Goal: Task Accomplishment & Management: Use online tool/utility

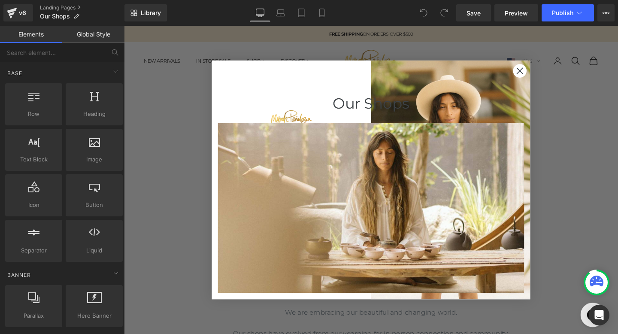
click at [539, 70] on circle "Close dialog" at bounding box center [540, 73] width 14 height 14
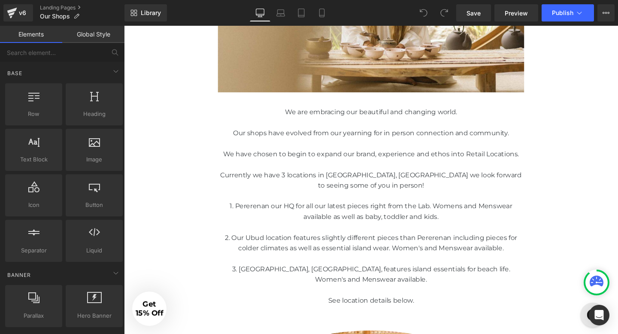
scroll to position [218, 0]
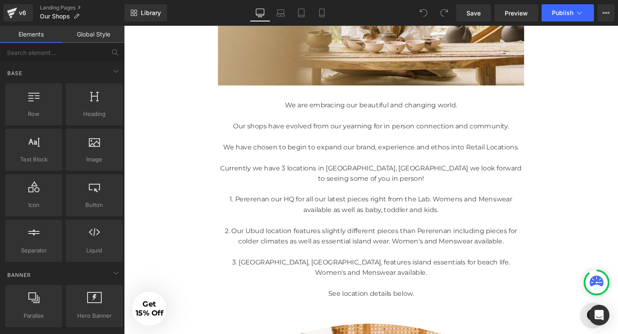
click at [468, 260] on p at bounding box center [384, 262] width 322 height 11
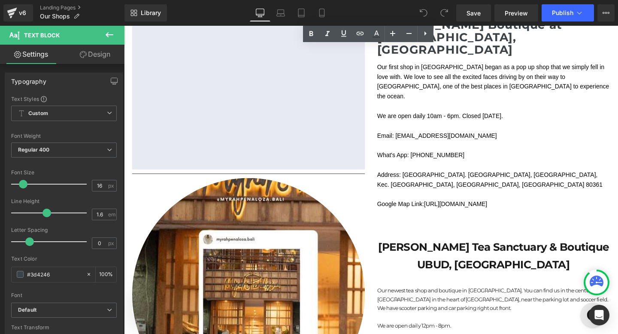
scroll to position [2052, 0]
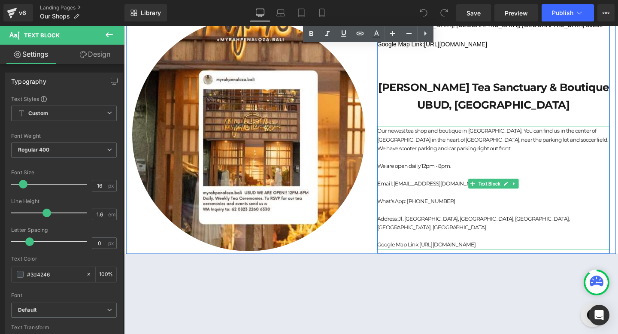
click at [504, 224] on p "Address: Jl. [GEOGRAPHIC_DATA], [GEOGRAPHIC_DATA], [GEOGRAPHIC_DATA], [GEOGRAPH…" at bounding box center [512, 233] width 245 height 18
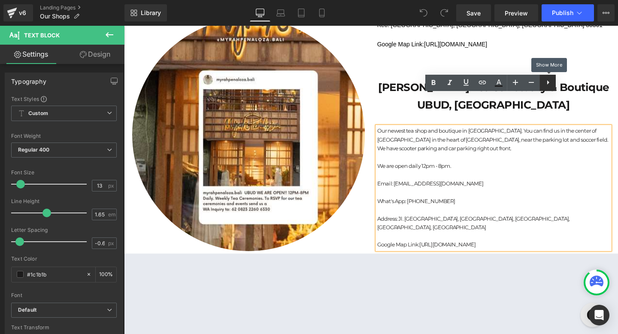
click at [545, 80] on icon at bounding box center [548, 82] width 10 height 10
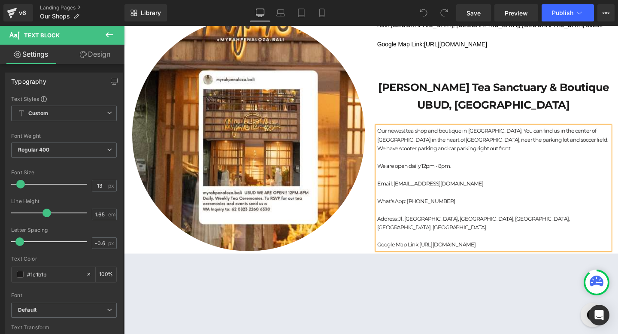
click at [570, 132] on div "Our newest tea shop and boutique in [GEOGRAPHIC_DATA]. You can find us in the c…" at bounding box center [512, 196] width 245 height 129
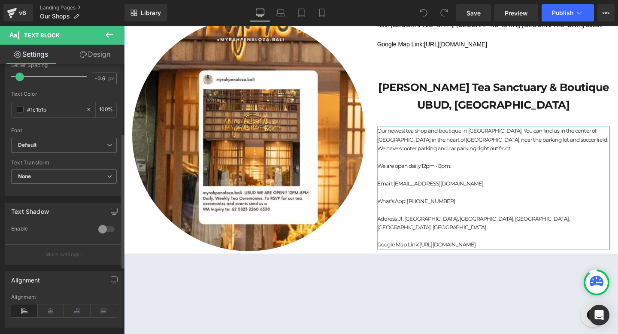
scroll to position [167, 0]
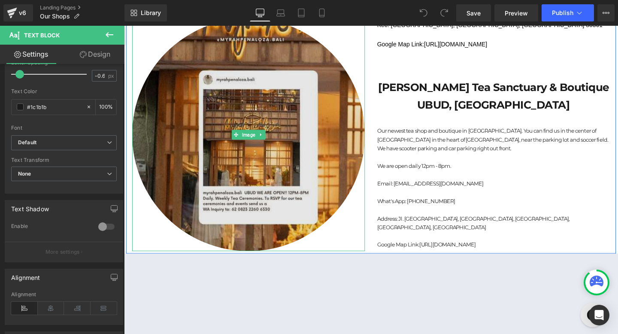
click at [297, 137] on img at bounding box center [255, 140] width 245 height 245
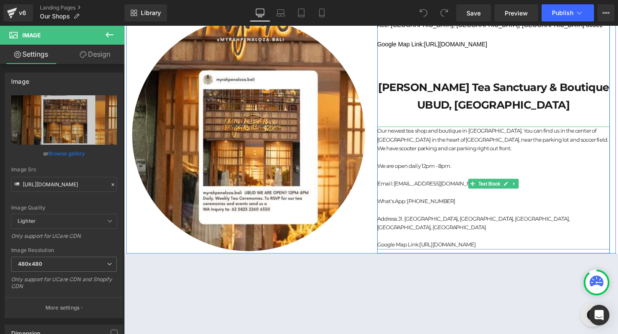
click at [431, 132] on p "Our newest tea shop and boutique in [GEOGRAPHIC_DATA]. You can find us in the c…" at bounding box center [512, 145] width 245 height 27
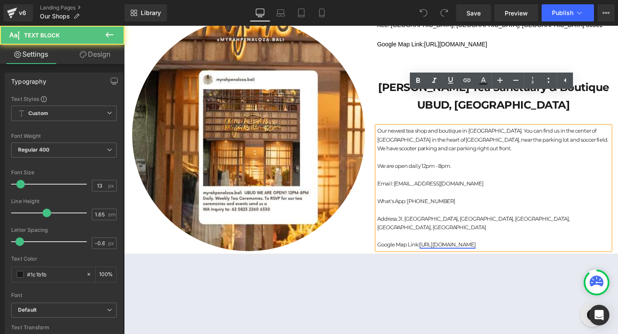
click at [463, 252] on link "[URL][DOMAIN_NAME]" at bounding box center [464, 255] width 59 height 7
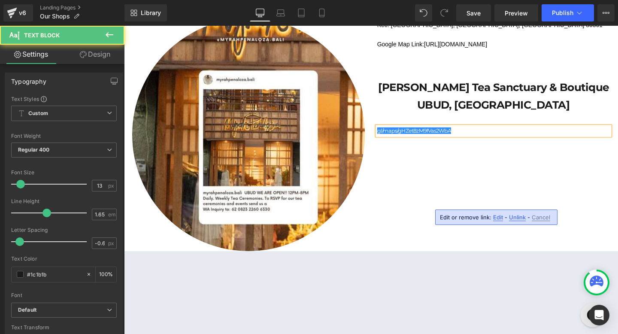
click at [479, 132] on p "gl/maps/gHZet8zM9fVas2WbA" at bounding box center [512, 136] width 245 height 9
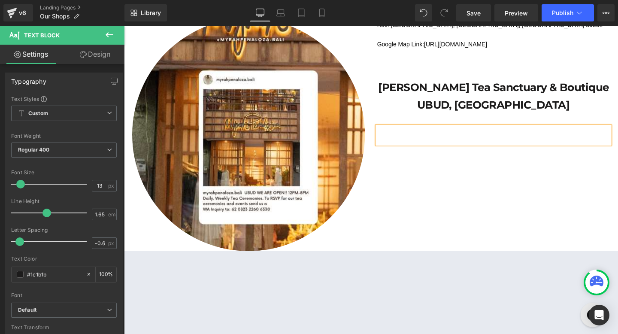
click at [495, 147] on div "[PERSON_NAME] Boutique at [GEOGRAPHIC_DATA], [GEOGRAPHIC_DATA] Our first shop i…" at bounding box center [383, 39] width 515 height 447
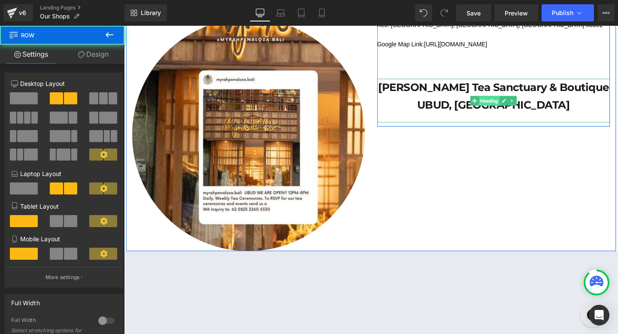
click at [504, 100] on span "Heading" at bounding box center [508, 105] width 22 height 10
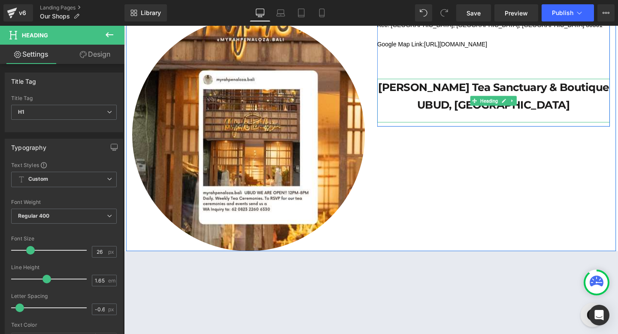
click at [463, 82] on h1 "[PERSON_NAME] Tea Sanctuary & Boutique UBUD, [GEOGRAPHIC_DATA]" at bounding box center [512, 100] width 245 height 37
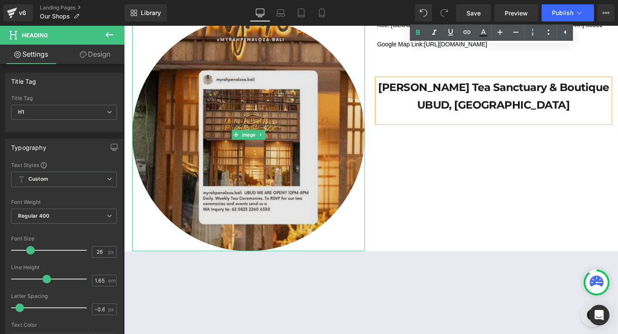
click at [273, 197] on img at bounding box center [255, 140] width 245 height 245
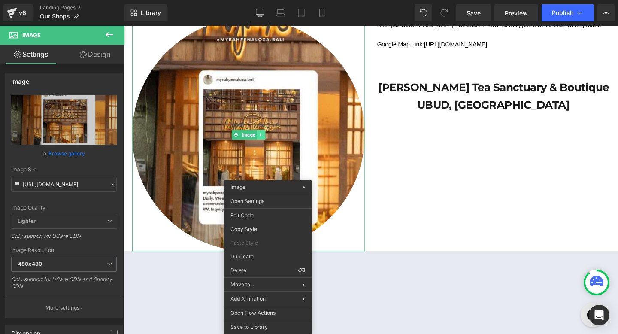
click at [272, 127] on div "Image" at bounding box center [255, 140] width 245 height 245
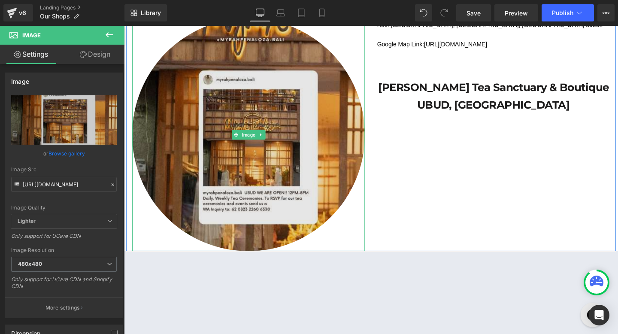
click at [263, 112] on img at bounding box center [255, 140] width 245 height 245
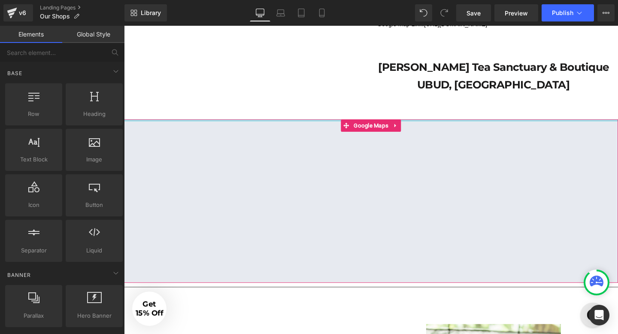
scroll to position [2082, 0]
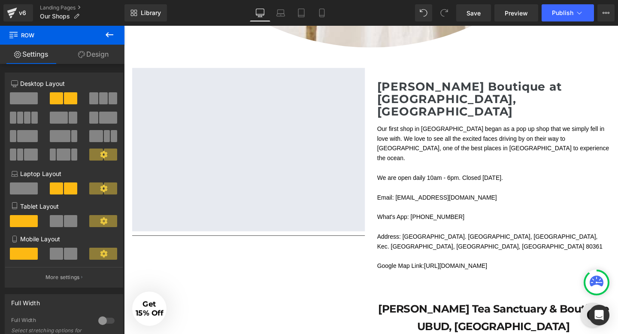
scroll to position [1821, 0]
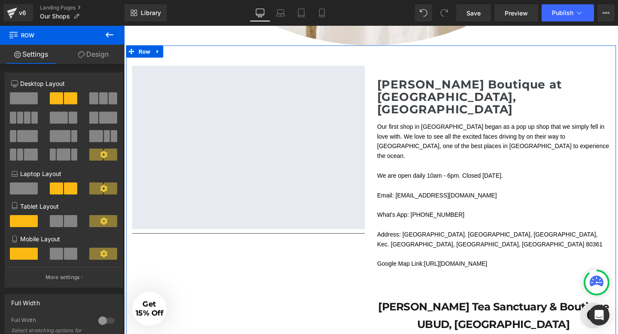
click at [304, 278] on div "[PERSON_NAME] Boutique at [GEOGRAPHIC_DATA], [GEOGRAPHIC_DATA] Our first shop i…" at bounding box center [383, 211] width 515 height 330
click at [346, 284] on div "[PERSON_NAME] Boutique at [GEOGRAPHIC_DATA], [GEOGRAPHIC_DATA] Our first shop i…" at bounding box center [383, 211] width 515 height 330
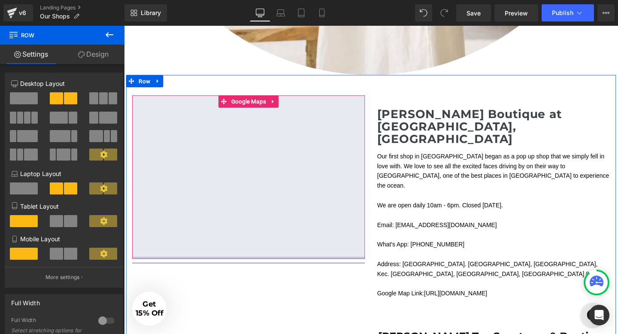
scroll to position [1788, 0]
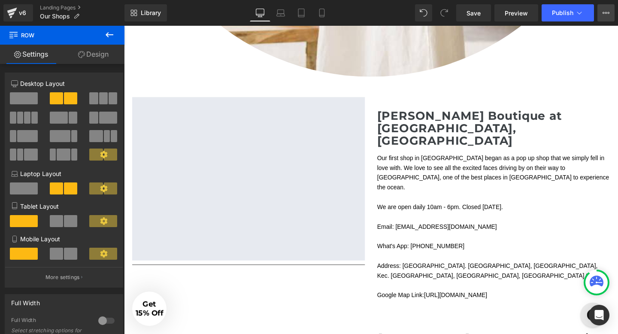
click at [608, 13] on icon at bounding box center [605, 12] width 7 height 7
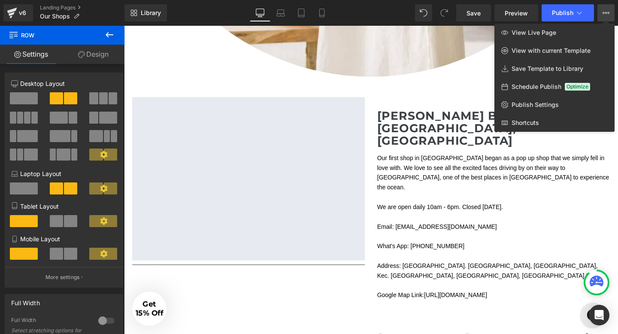
click at [307, 228] on div at bounding box center [371, 180] width 494 height 308
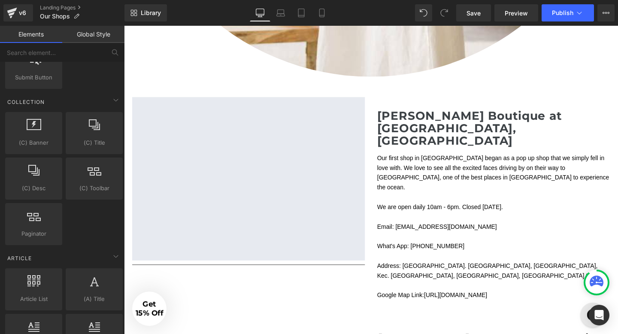
scroll to position [1376, 0]
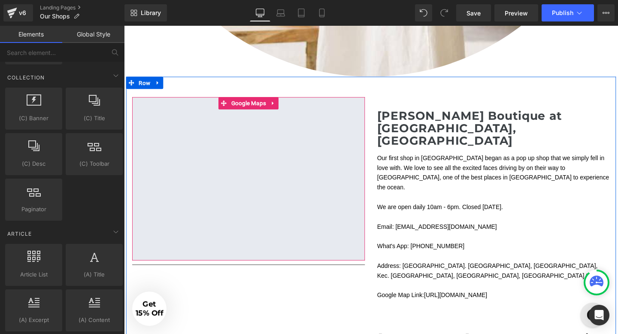
click at [335, 170] on div at bounding box center [255, 187] width 245 height 172
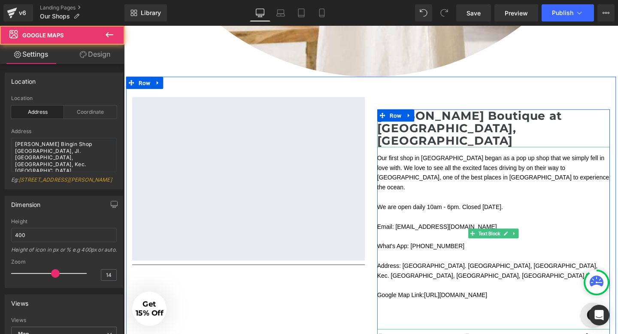
click at [433, 201] on p at bounding box center [512, 206] width 245 height 10
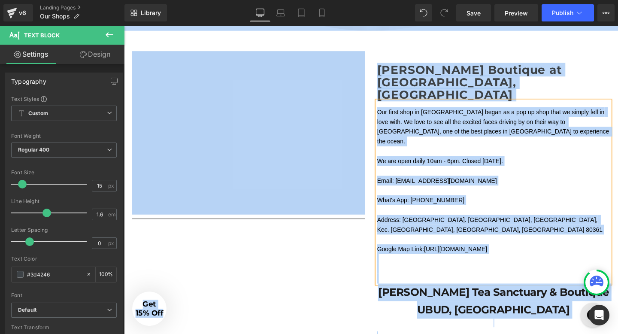
scroll to position [1841, 0]
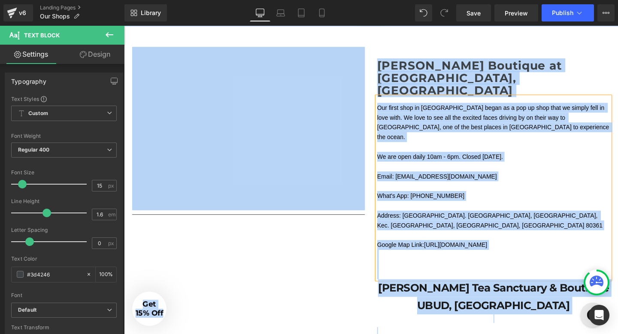
click at [445, 100] on div "Our first shop in [GEOGRAPHIC_DATA] began as a pop up shop that we simply fell …" at bounding box center [512, 196] width 245 height 192
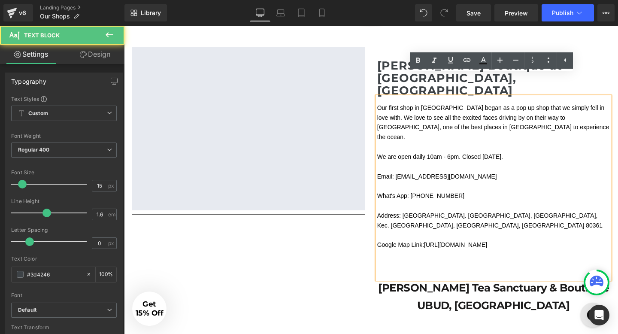
click at [423, 107] on p "Our first shop in [GEOGRAPHIC_DATA] began as a pop up shop that we simply fell …" at bounding box center [512, 127] width 245 height 41
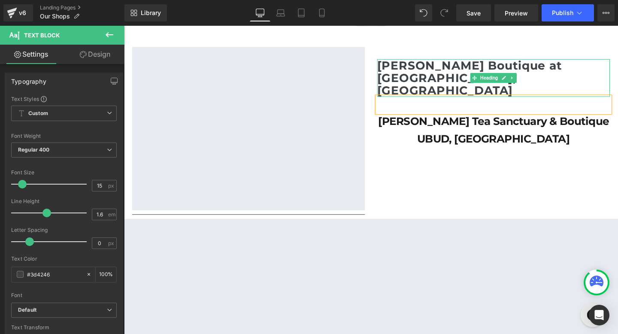
click at [451, 61] on h2 "[PERSON_NAME] Boutique at [GEOGRAPHIC_DATA], [GEOGRAPHIC_DATA]" at bounding box center [512, 80] width 245 height 39
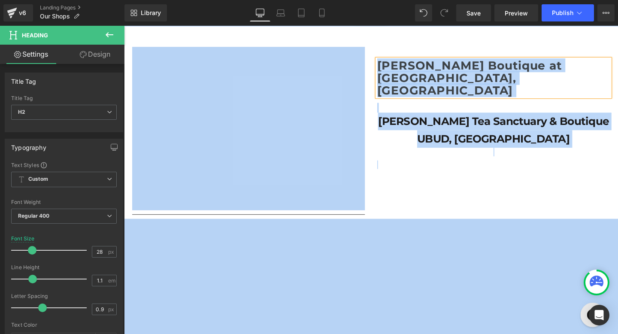
click at [471, 61] on div "[PERSON_NAME] Boutique at [GEOGRAPHIC_DATA], [GEOGRAPHIC_DATA]" at bounding box center [512, 80] width 245 height 39
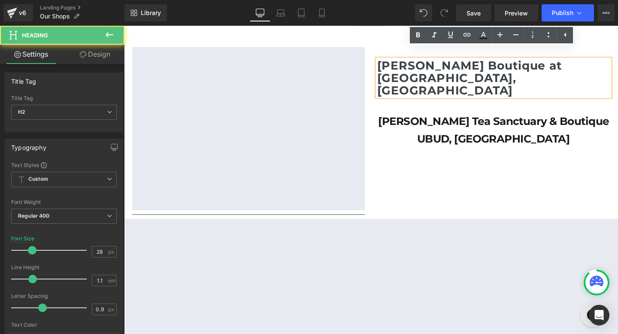
click at [501, 75] on h2 "[PERSON_NAME] Boutique at [GEOGRAPHIC_DATA], [GEOGRAPHIC_DATA]" at bounding box center [512, 80] width 245 height 39
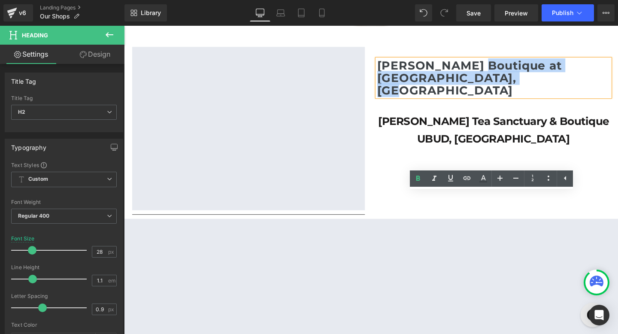
scroll to position [1691, 0]
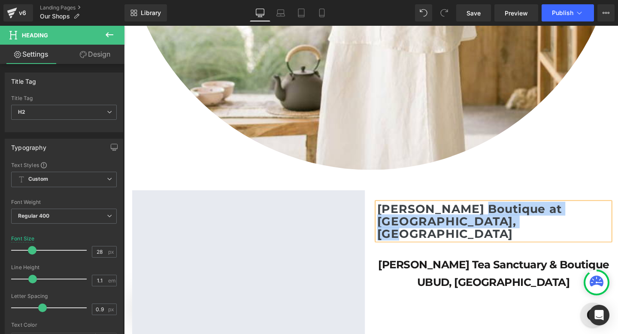
click at [507, 213] on h2 "[PERSON_NAME] Boutique at [GEOGRAPHIC_DATA], [GEOGRAPHIC_DATA]" at bounding box center [512, 231] width 245 height 39
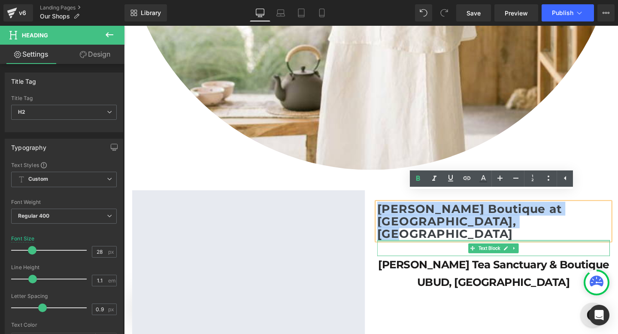
drag, startPoint x: 393, startPoint y: 206, endPoint x: 491, endPoint y: 228, distance: 100.0
click at [491, 228] on div "[PERSON_NAME] Boutique at [GEOGRAPHIC_DATA], [GEOGRAPHIC_DATA] Text Block [PERS…" at bounding box center [512, 263] width 245 height 103
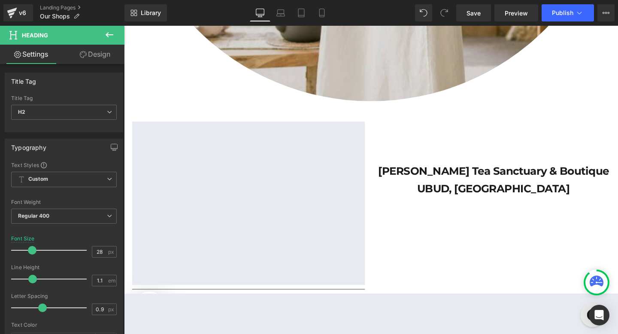
scroll to position [1722, 0]
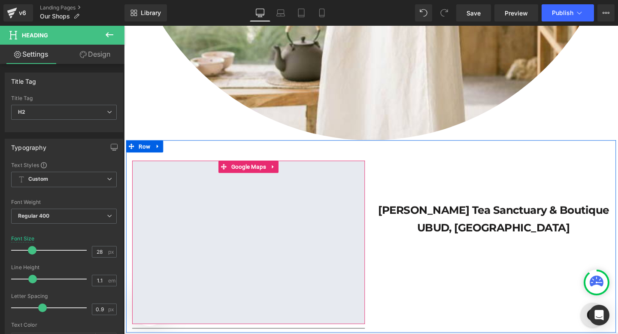
click at [329, 200] on div at bounding box center [255, 253] width 245 height 172
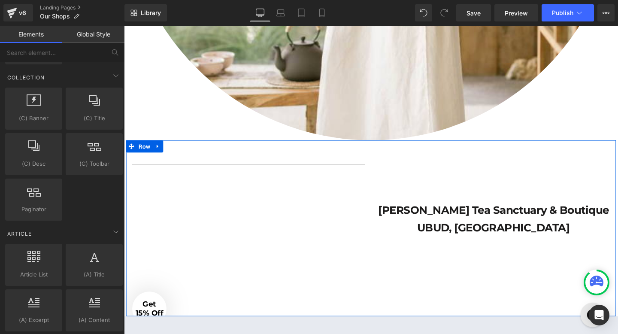
click at [341, 252] on div "Heading Text Block [PERSON_NAME] Tea Sanctuary & Boutique UBUD, Bali Heading Ro…" at bounding box center [383, 238] width 515 height 185
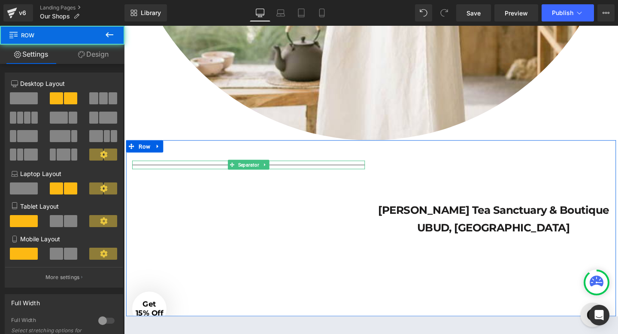
click at [268, 166] on link at bounding box center [272, 171] width 9 height 10
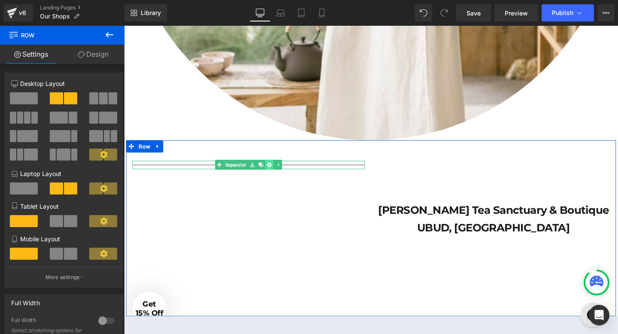
click at [275, 169] on icon at bounding box center [276, 171] width 5 height 5
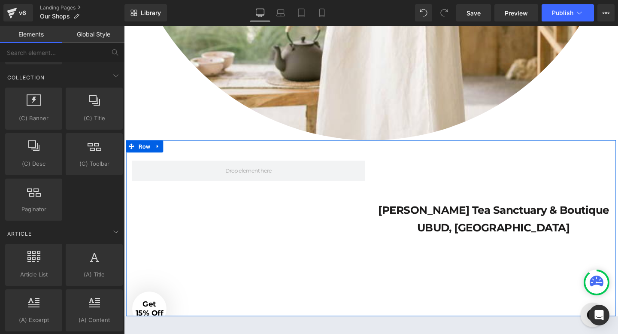
click at [266, 146] on div "Heading Text Block [PERSON_NAME] Tea Sanctuary & Boutique UBUD, Bali Heading Ro…" at bounding box center [383, 238] width 515 height 185
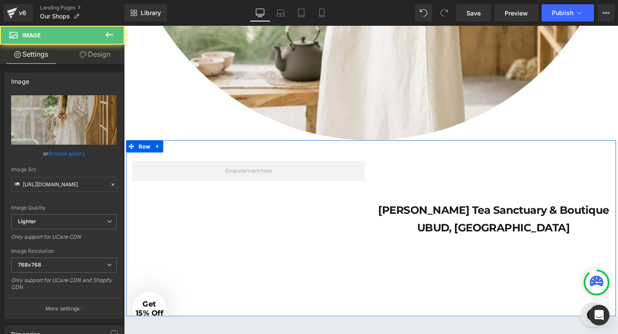
click at [267, 240] on div "Heading Text Block [PERSON_NAME] Tea Sanctuary & Boutique UBUD, Bali Heading Ro…" at bounding box center [383, 238] width 515 height 185
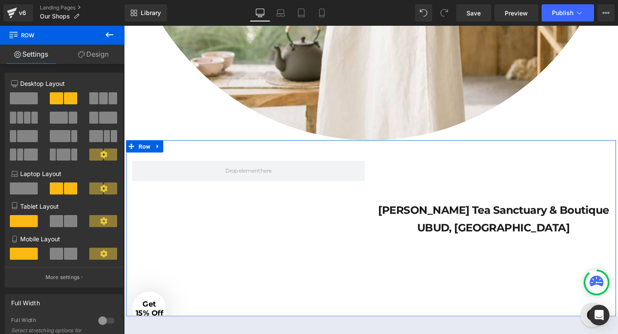
click at [289, 185] on div "Heading Text Block [PERSON_NAME] Tea Sanctuary & Boutique UBUD, Bali Heading Ro…" at bounding box center [383, 238] width 515 height 185
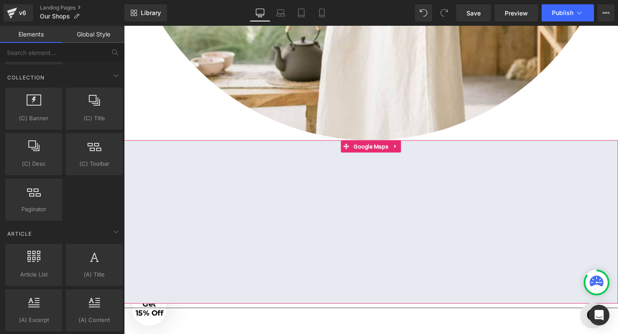
click at [265, 212] on div at bounding box center [383, 232] width 519 height 172
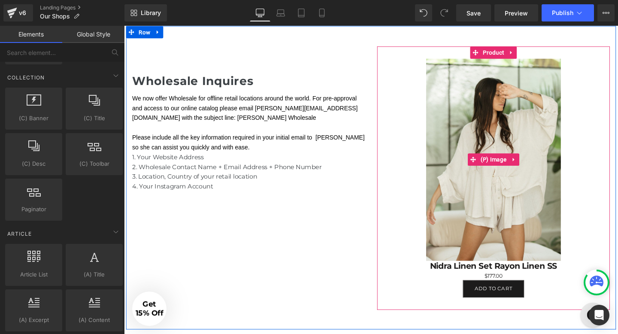
scroll to position [1865, 0]
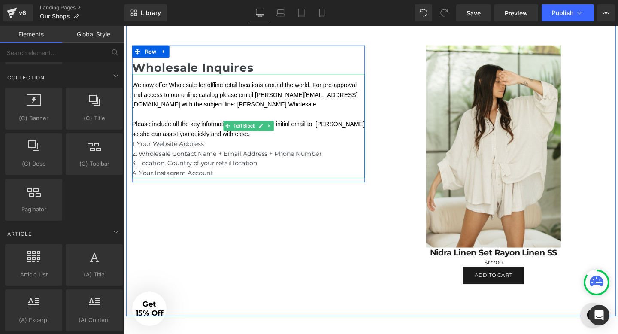
click at [289, 126] on span "Please include all the key information required in your initial email to [PERSO…" at bounding box center [256, 134] width 246 height 17
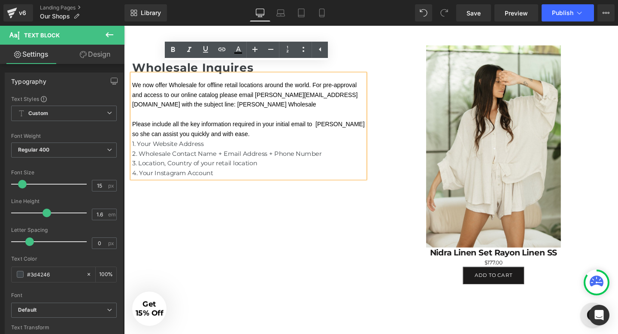
click at [272, 88] on span "We now offer Wholesale for offline retail locations around the world. For pre-a…" at bounding box center [252, 98] width 238 height 27
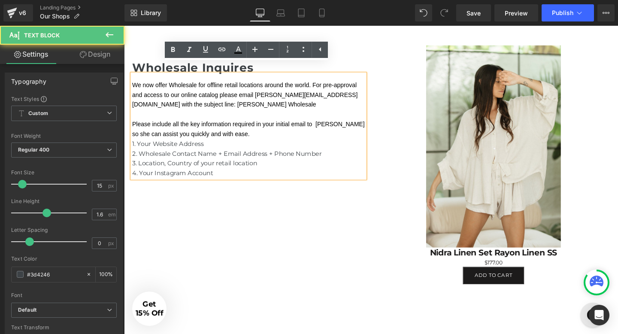
click at [272, 88] on span "We now offer Wholesale for offline retail locations around the world. For pre-a…" at bounding box center [252, 98] width 238 height 27
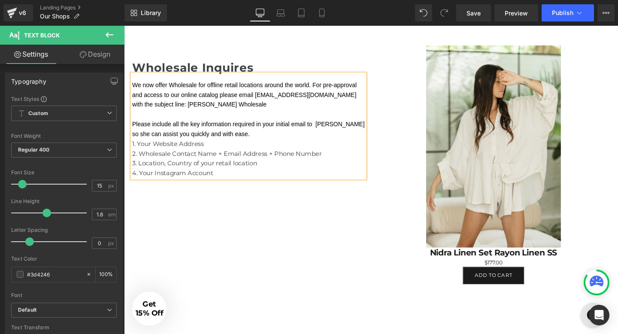
click at [262, 85] on span "We now offer Wholesale for offline retail locations around the world. For pre-a…" at bounding box center [252, 98] width 238 height 27
click at [198, 98] on span "We now offer Wholesale for offline retail locations around the world. For pre-a…" at bounding box center [255, 98] width 244 height 27
click at [331, 126] on span "Please include all the key information required in your initial email to [PERSO…" at bounding box center [256, 134] width 246 height 17
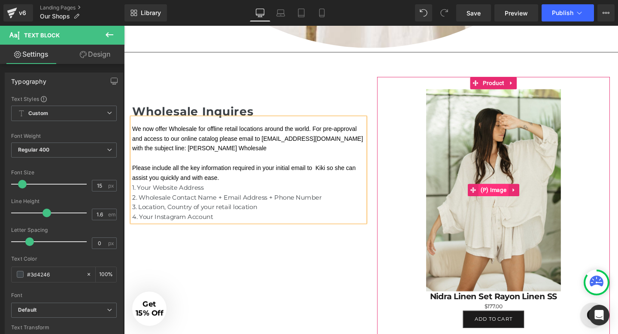
scroll to position [1817, 0]
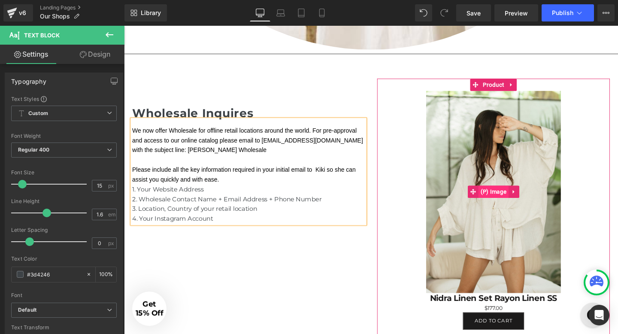
click at [517, 146] on img at bounding box center [513, 200] width 142 height 212
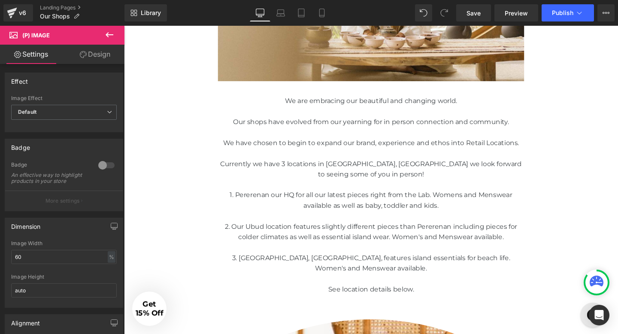
scroll to position [223, 0]
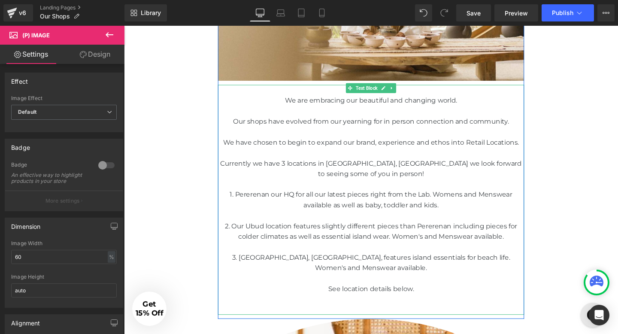
click at [381, 250] on span "2. Our Ubud location features slightly different pieces than Pererenan includin…" at bounding box center [383, 241] width 307 height 19
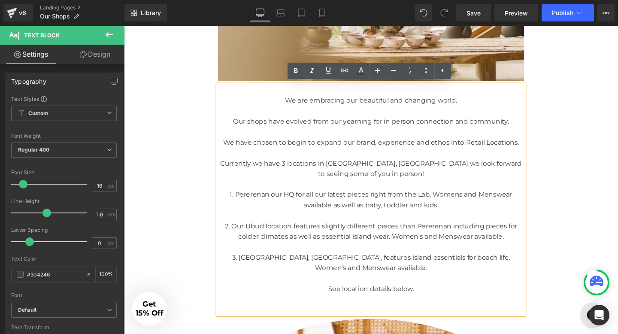
click at [298, 170] on span "Currently we have 3 locations in [GEOGRAPHIC_DATA], [GEOGRAPHIC_DATA] we look f…" at bounding box center [383, 175] width 317 height 19
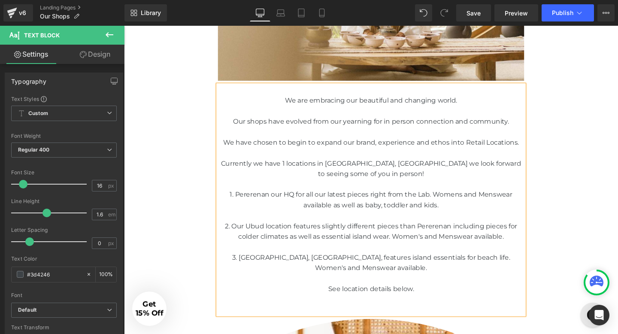
click at [332, 172] on span "Currently we have 1 locations in [GEOGRAPHIC_DATA], [GEOGRAPHIC_DATA] we look f…" at bounding box center [383, 175] width 315 height 19
click at [405, 198] on p "1. Pererenan our HQ for all our latest pieces right from the Lab. Womens and Me…" at bounding box center [384, 209] width 322 height 22
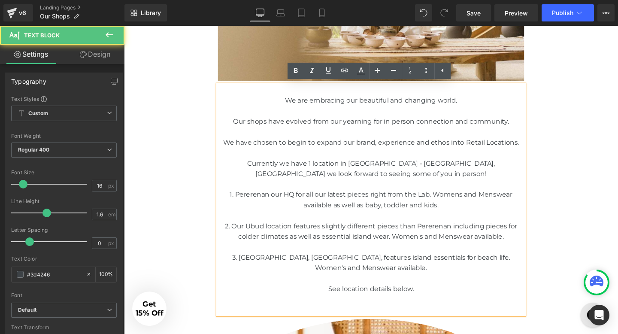
click at [421, 193] on p at bounding box center [384, 192] width 322 height 11
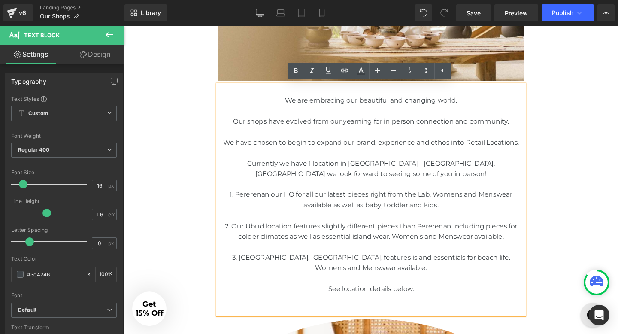
click at [414, 223] on p at bounding box center [384, 225] width 322 height 11
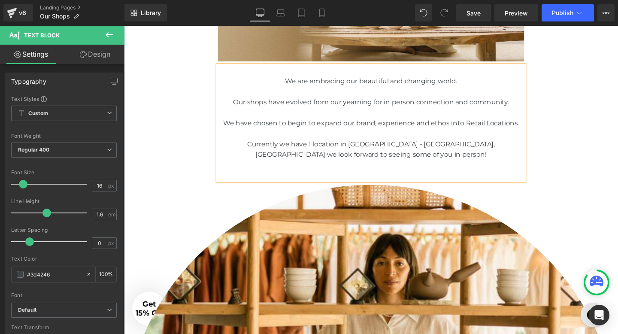
scroll to position [256, 0]
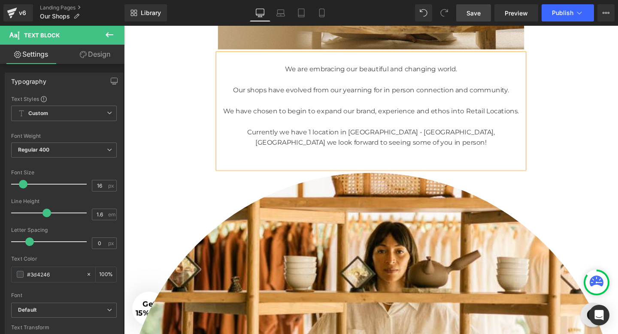
click at [469, 16] on span "Save" at bounding box center [473, 13] width 14 height 9
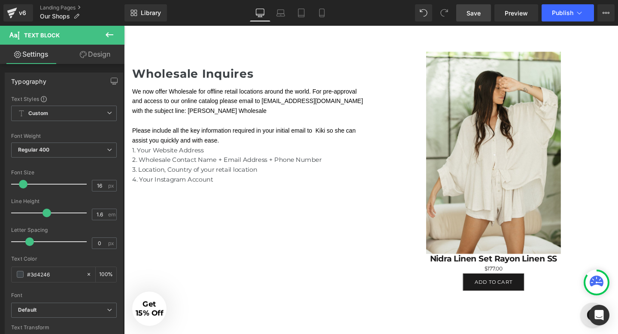
scroll to position [1737, 0]
click at [554, 120] on img at bounding box center [513, 160] width 142 height 212
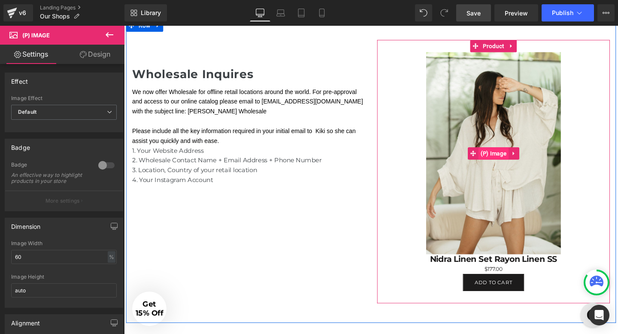
click at [514, 154] on span "(P) Image" at bounding box center [512, 160] width 32 height 13
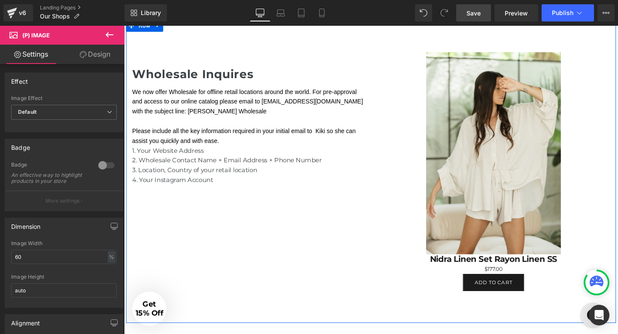
click at [373, 264] on div "Sale Off (P) Image Nidra Linen Set Rayon Linen SS (P) Title $0 $177.00 (P) Pric…" at bounding box center [383, 178] width 515 height 319
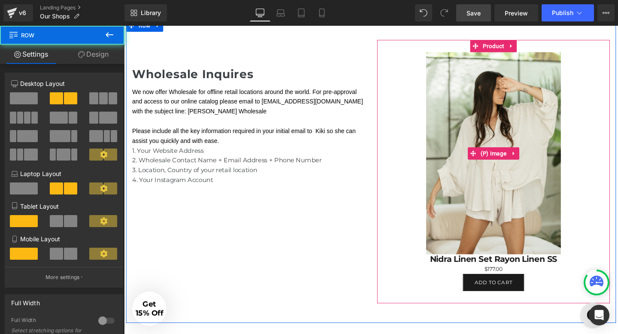
click at [466, 186] on img at bounding box center [513, 160] width 142 height 212
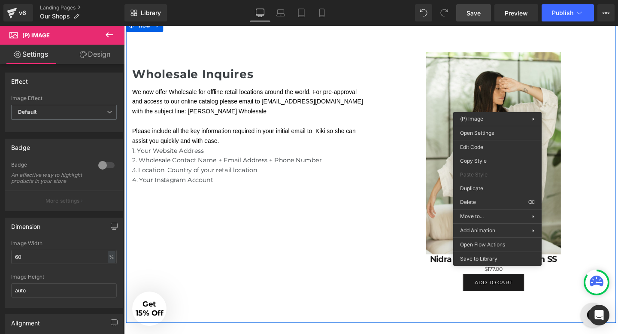
click at [339, 242] on div "Sale Off (P) Image Nidra Linen Set Rayon Linen SS (P) Title $0 $177.00 (P) Pric…" at bounding box center [383, 178] width 515 height 319
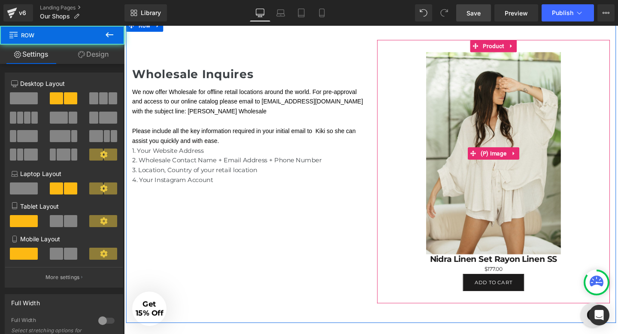
click at [534, 131] on img at bounding box center [513, 160] width 142 height 212
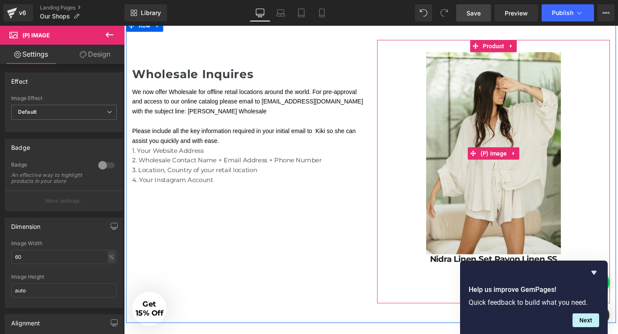
click at [500, 121] on img at bounding box center [513, 160] width 142 height 212
click at [532, 41] on link at bounding box center [531, 47] width 11 height 13
click at [499, 41] on span "Product" at bounding box center [495, 47] width 27 height 13
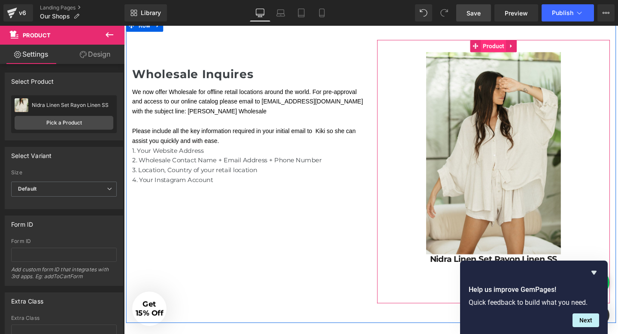
click at [507, 41] on span "Product" at bounding box center [512, 47] width 27 height 13
click at [528, 44] on icon at bounding box center [531, 47] width 6 height 6
click at [527, 154] on span "(P) Image" at bounding box center [512, 160] width 32 height 13
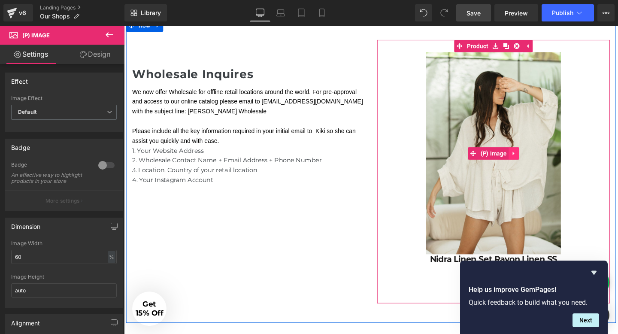
click at [530, 154] on link at bounding box center [533, 160] width 11 height 13
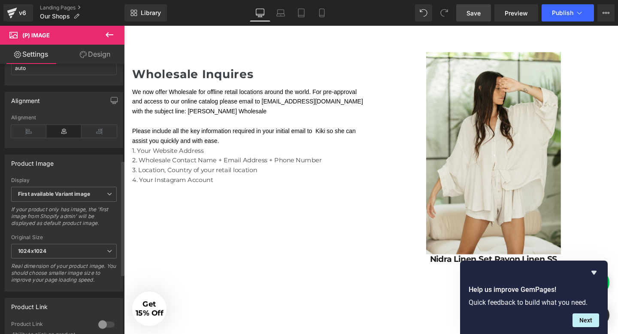
scroll to position [227, 0]
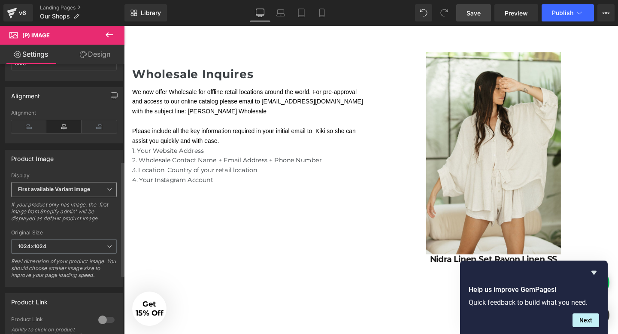
click at [86, 197] on span "First available Variant image" at bounding box center [64, 189] width 106 height 15
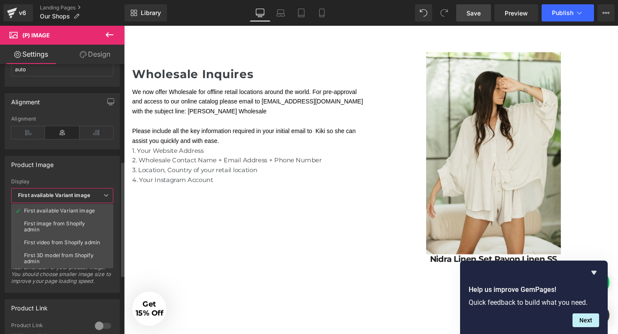
click at [86, 198] on span "First available Variant image" at bounding box center [62, 195] width 102 height 15
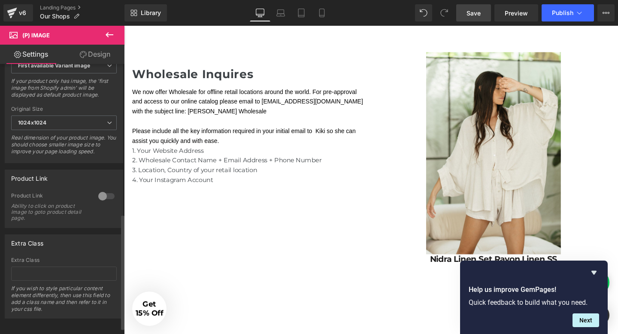
scroll to position [365, 0]
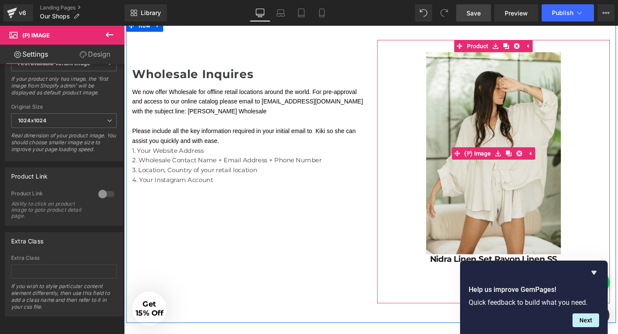
click at [508, 78] on img at bounding box center [513, 160] width 142 height 212
click at [493, 41] on link "Product" at bounding box center [490, 47] width 38 height 13
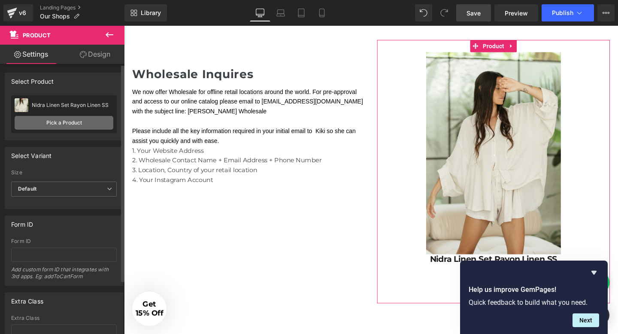
click at [75, 125] on link "Pick a Product" at bounding box center [64, 123] width 99 height 14
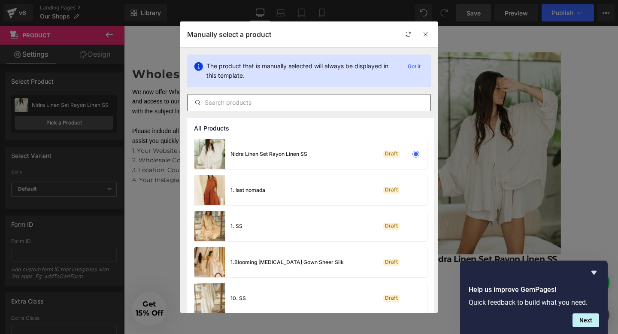
click at [274, 104] on input "text" at bounding box center [309, 102] width 243 height 10
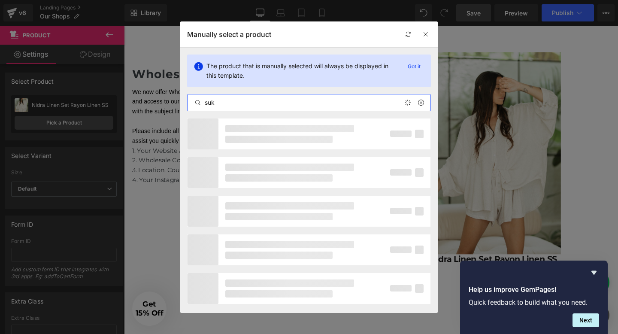
type input "suka"
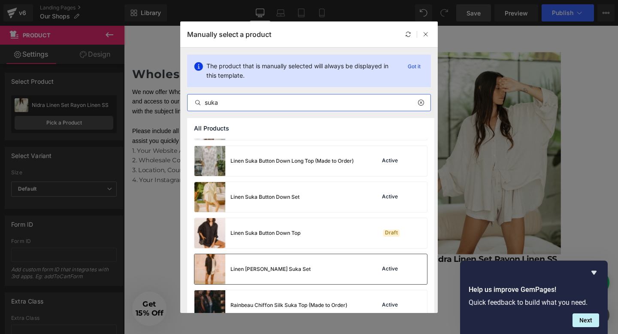
scroll to position [208, 0]
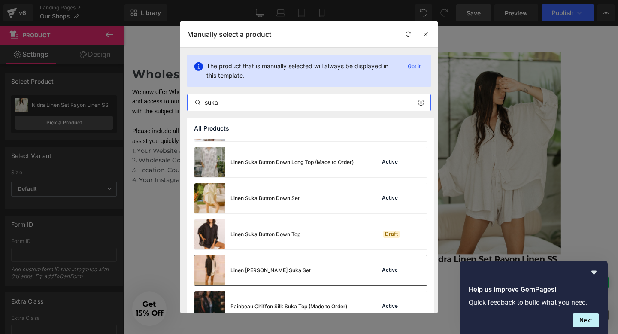
click at [280, 204] on div "Linen Suka Button Down Set" at bounding box center [246, 198] width 105 height 30
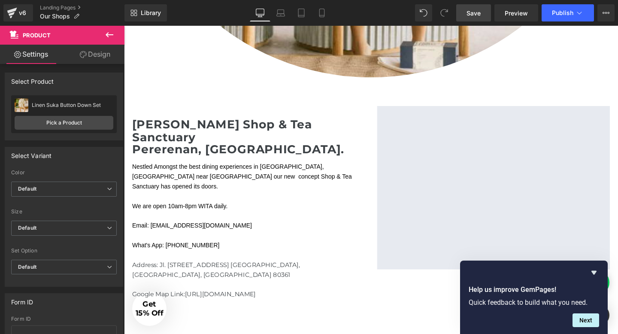
scroll to position [893, 0]
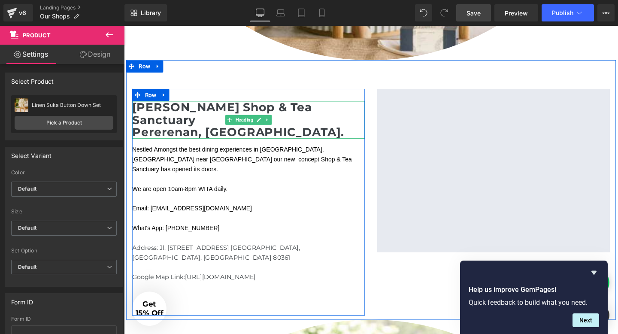
click at [209, 115] on h2 "[PERSON_NAME] Shop & Tea Sanctuary" at bounding box center [255, 118] width 245 height 27
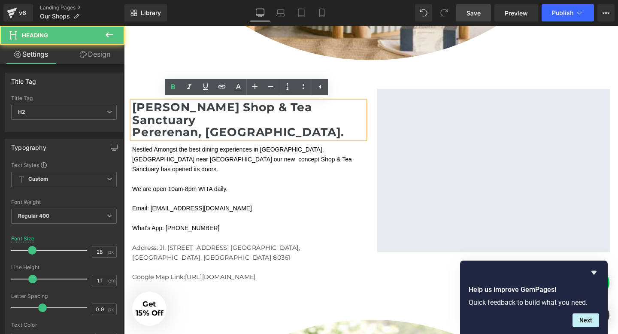
click at [203, 112] on h2 "[PERSON_NAME] Shop & Tea Sanctuary" at bounding box center [255, 118] width 245 height 27
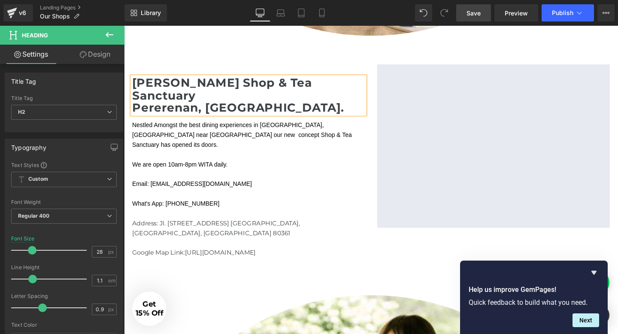
scroll to position [928, 0]
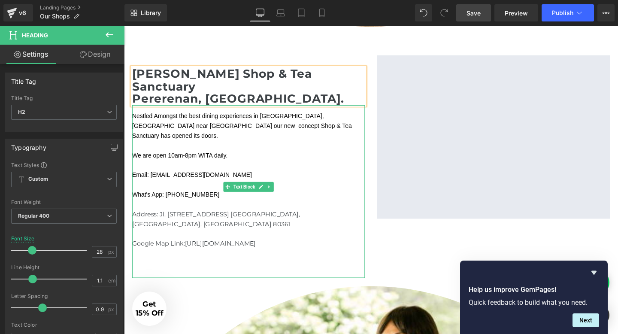
click at [215, 200] on span "What's App: [PHONE_NUMBER]" at bounding box center [179, 203] width 92 height 7
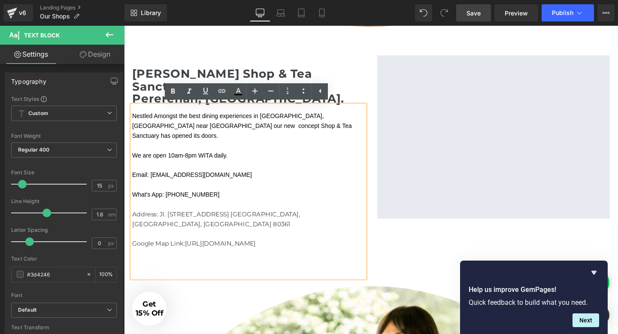
click at [201, 200] on span "What's App: [PHONE_NUMBER]" at bounding box center [179, 203] width 92 height 7
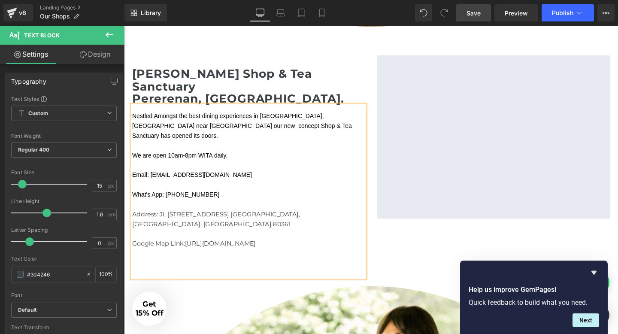
click at [226, 198] on p "What's App: [PHONE_NUMBER]" at bounding box center [255, 203] width 245 height 10
click at [480, 10] on span "Save" at bounding box center [473, 13] width 14 height 9
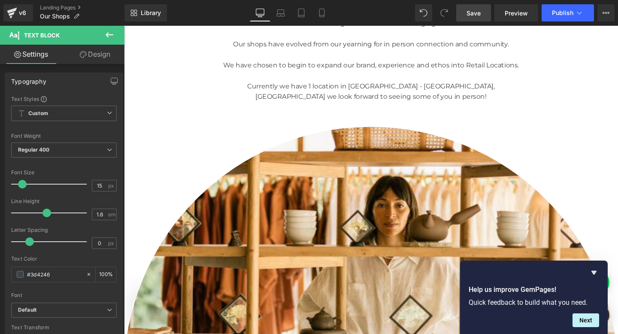
scroll to position [0, 0]
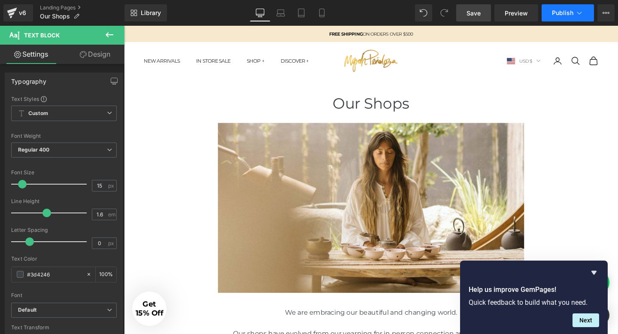
click at [564, 11] on span "Publish" at bounding box center [562, 12] width 21 height 7
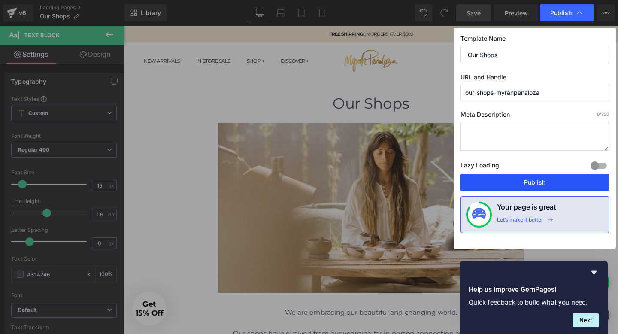
click at [517, 183] on button "Publish" at bounding box center [534, 182] width 148 height 17
